Goal: Check status: Check status

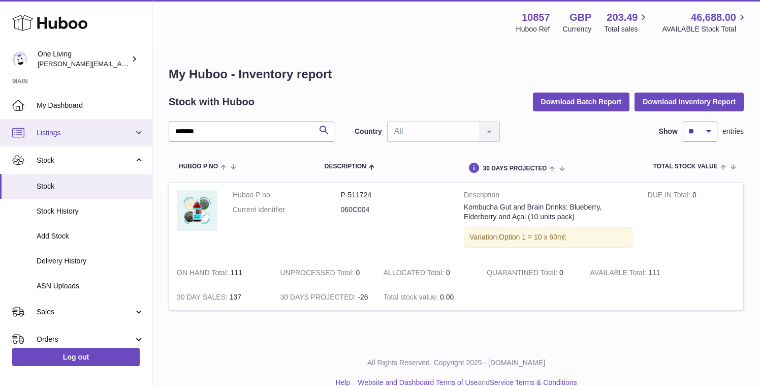
click at [126, 130] on span "Listings" at bounding box center [85, 133] width 97 height 10
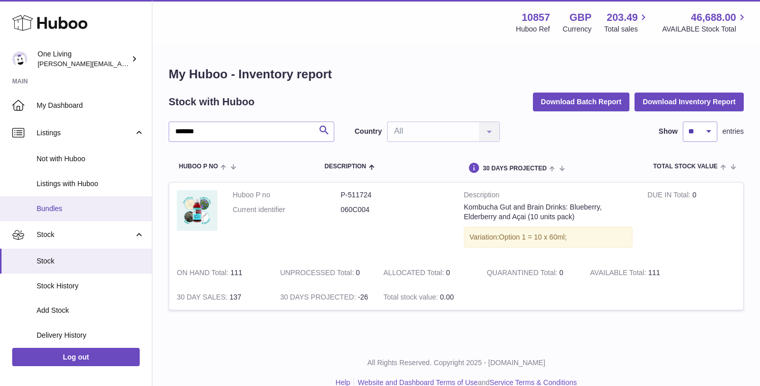
click at [84, 207] on span "Bundles" at bounding box center [91, 209] width 108 height 10
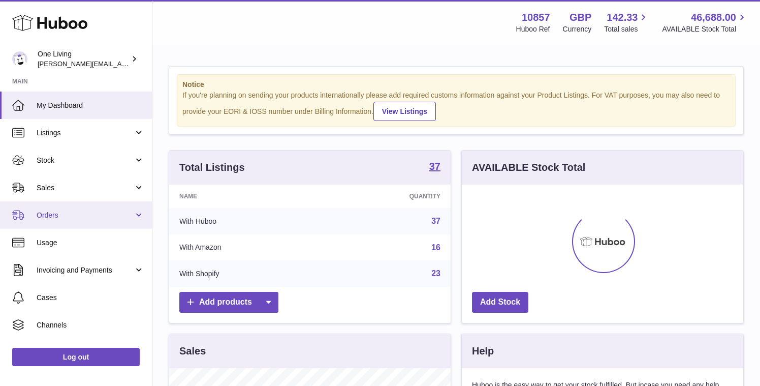
scroll to position [159, 282]
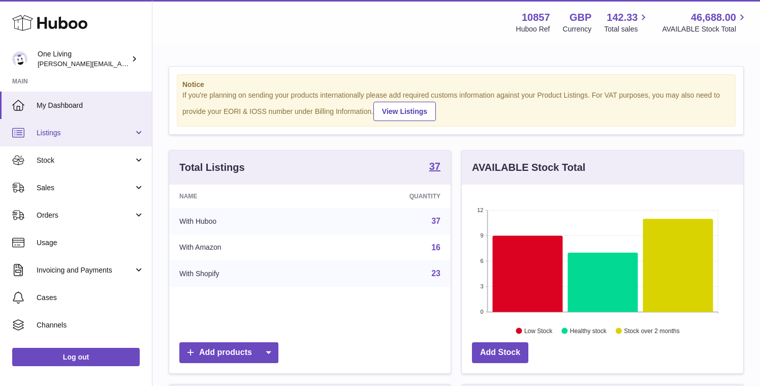
click at [123, 132] on span "Listings" at bounding box center [85, 133] width 97 height 10
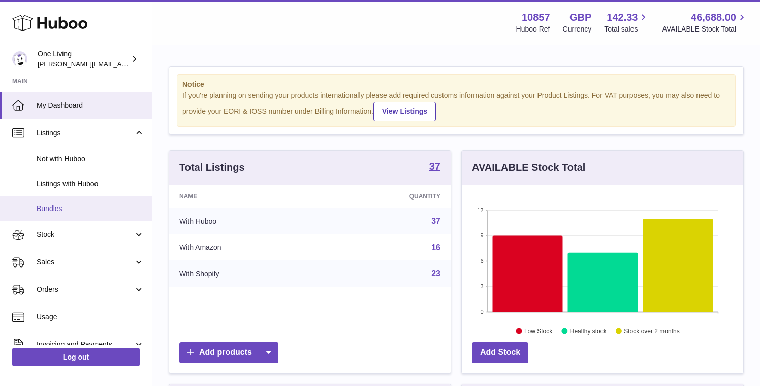
click at [87, 212] on span "Bundles" at bounding box center [91, 209] width 108 height 10
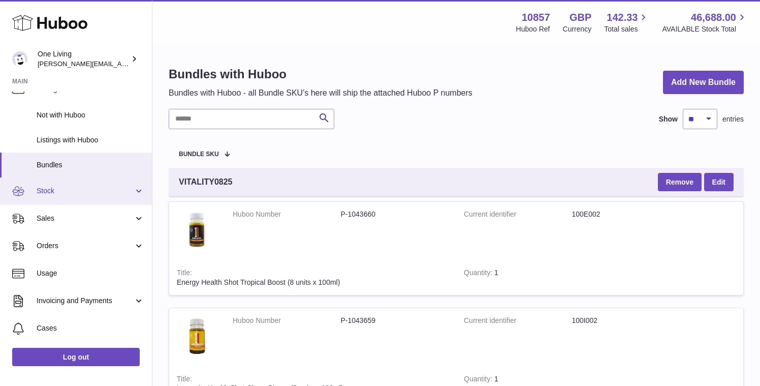
scroll to position [50, 0]
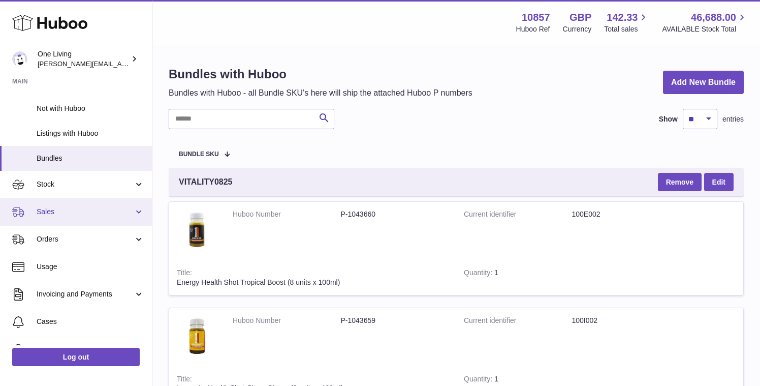
click at [101, 206] on link "Sales" at bounding box center [76, 211] width 152 height 27
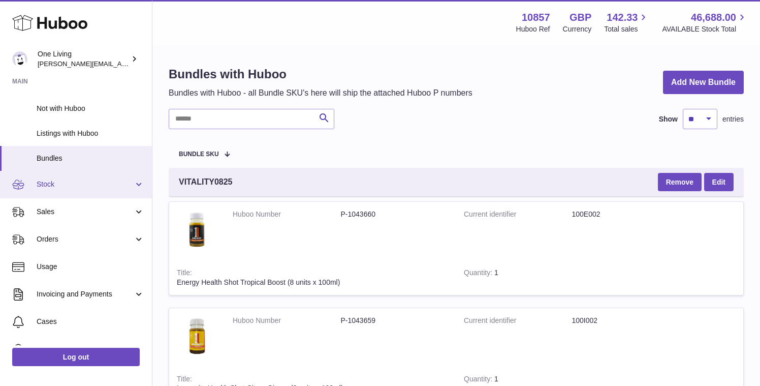
click at [123, 182] on span "Stock" at bounding box center [85, 184] width 97 height 10
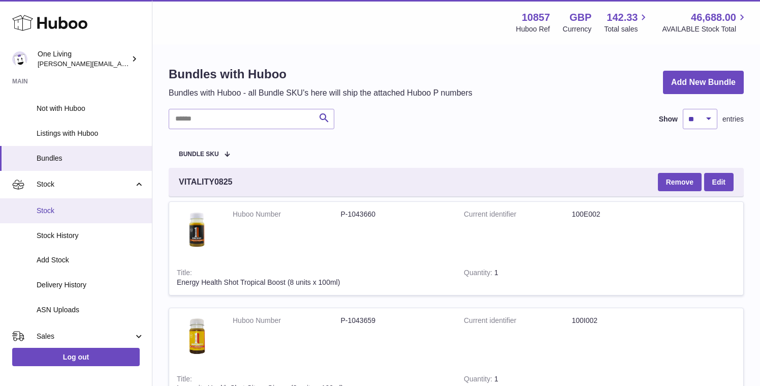
click at [77, 205] on link "Stock" at bounding box center [76, 210] width 152 height 25
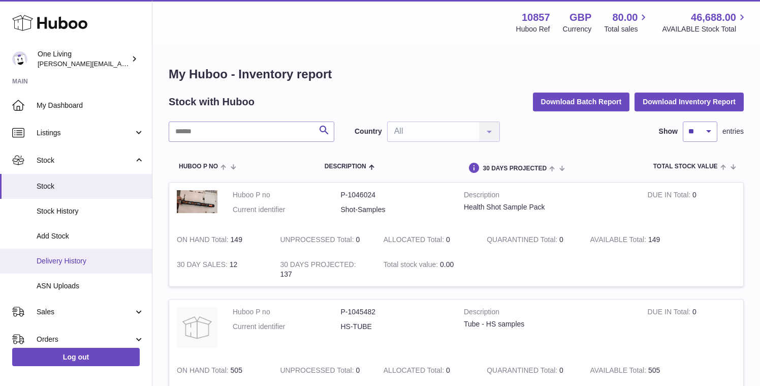
click at [99, 266] on link "Delivery History" at bounding box center [76, 261] width 152 height 25
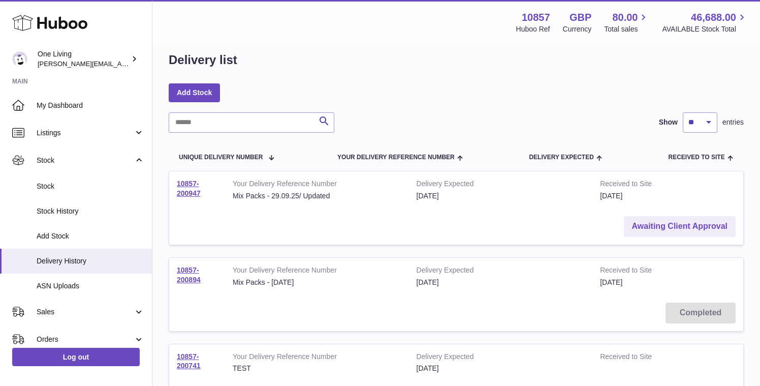
scroll to position [19, 0]
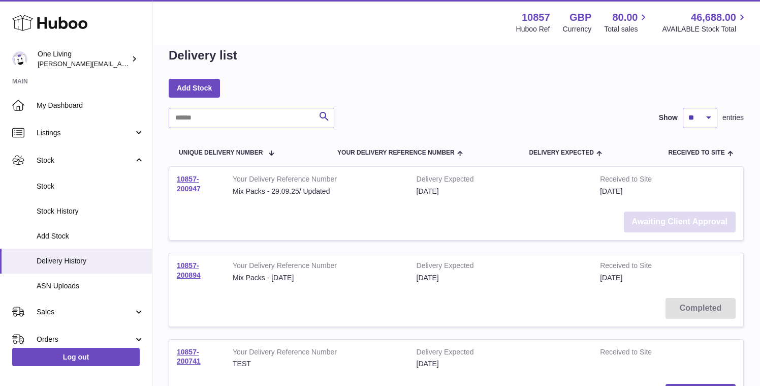
click at [663, 222] on link "Awaiting Client Approval" at bounding box center [680, 221] width 112 height 21
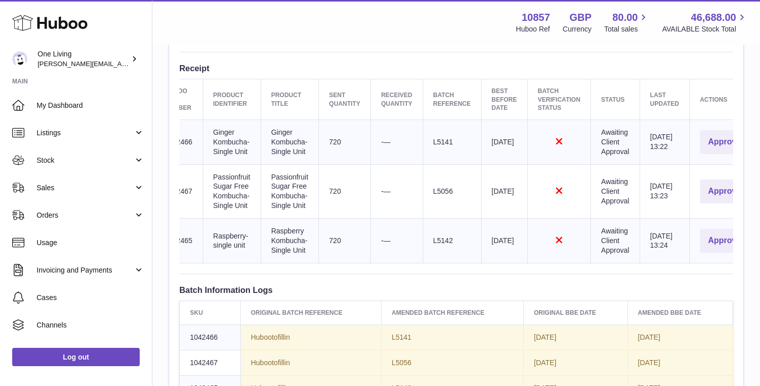
scroll to position [0, 52]
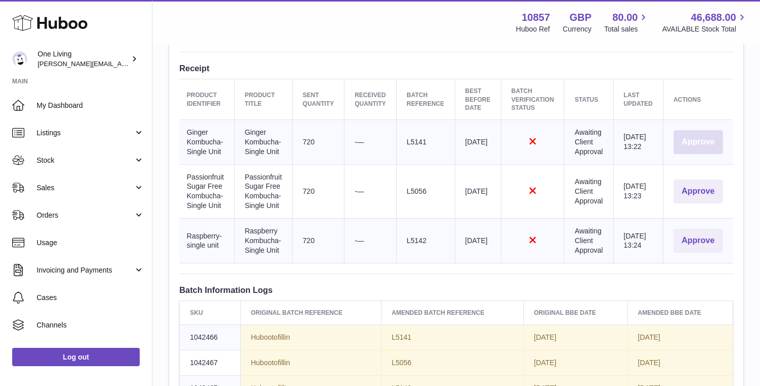
click at [702, 141] on button "Approve" at bounding box center [698, 142] width 49 height 24
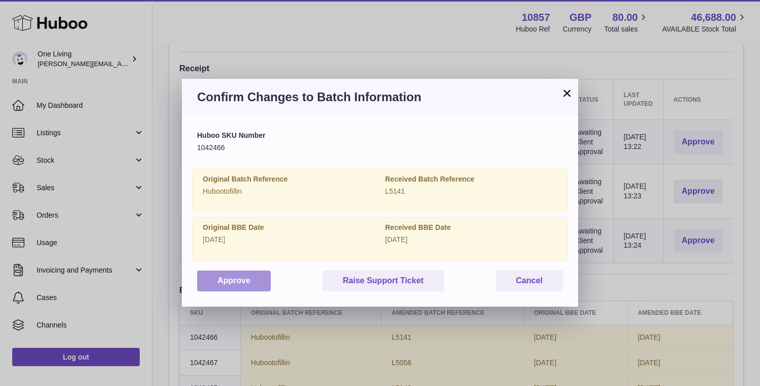
click at [239, 281] on button "Approve" at bounding box center [234, 280] width 74 height 21
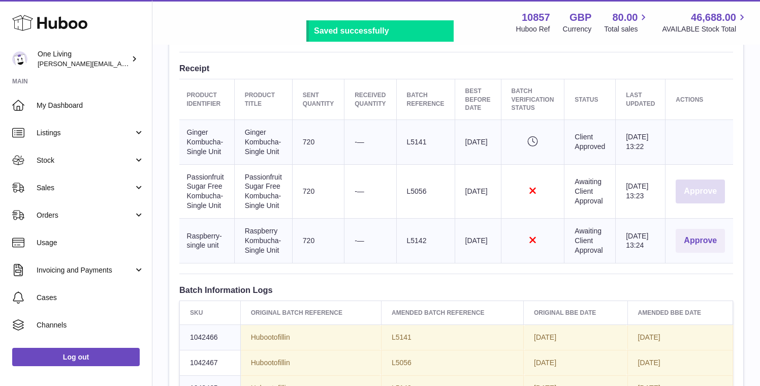
click at [696, 194] on button "Approve" at bounding box center [700, 191] width 49 height 24
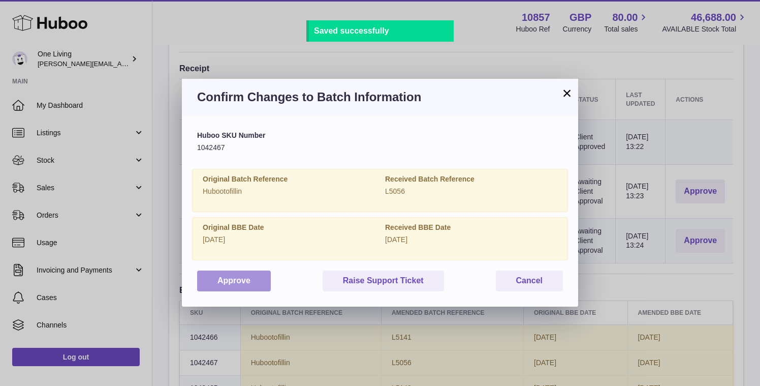
click at [221, 279] on button "Approve" at bounding box center [234, 280] width 74 height 21
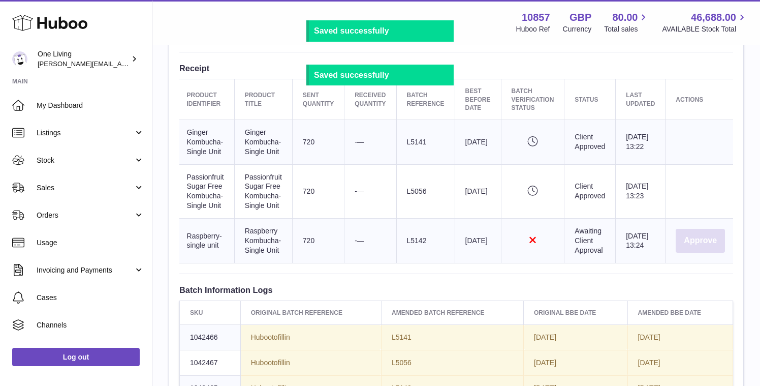
click at [689, 242] on button "Approve" at bounding box center [700, 241] width 49 height 24
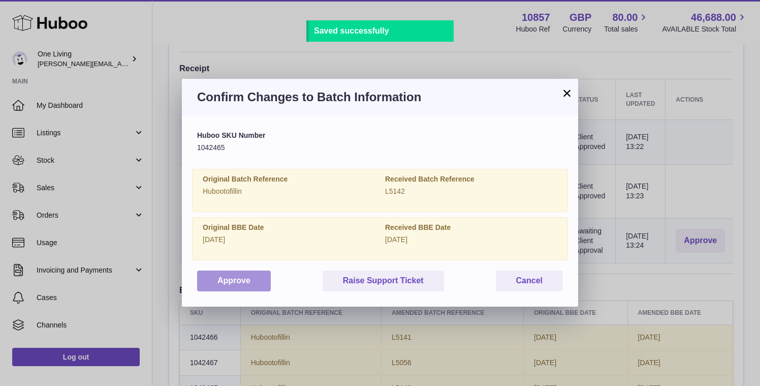
click at [232, 281] on button "Approve" at bounding box center [234, 280] width 74 height 21
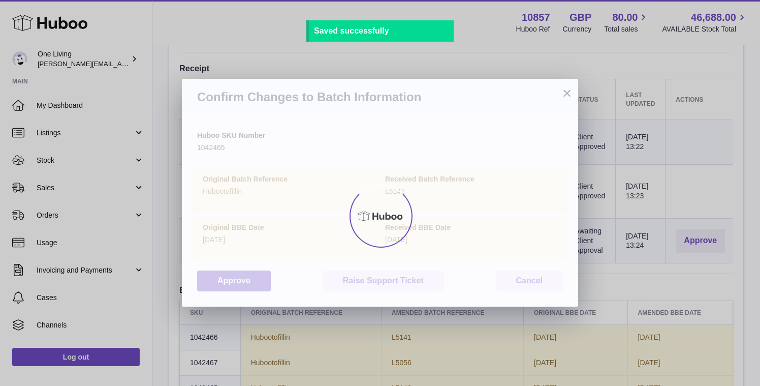
scroll to position [0, 33]
